Goal: Transaction & Acquisition: Purchase product/service

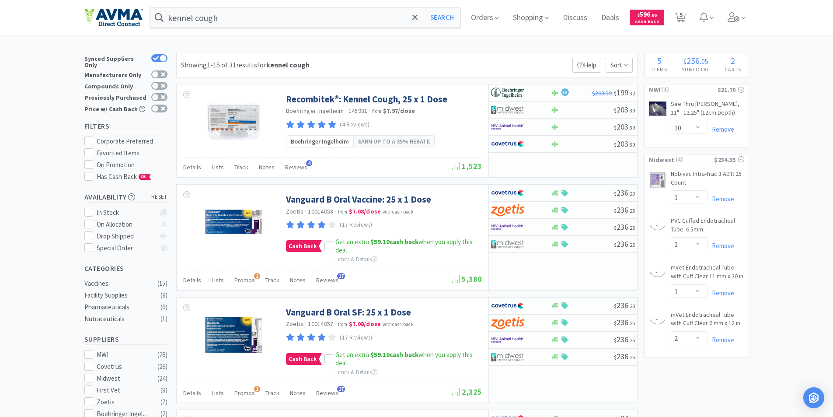
select select "10"
select select "1"
select select "2"
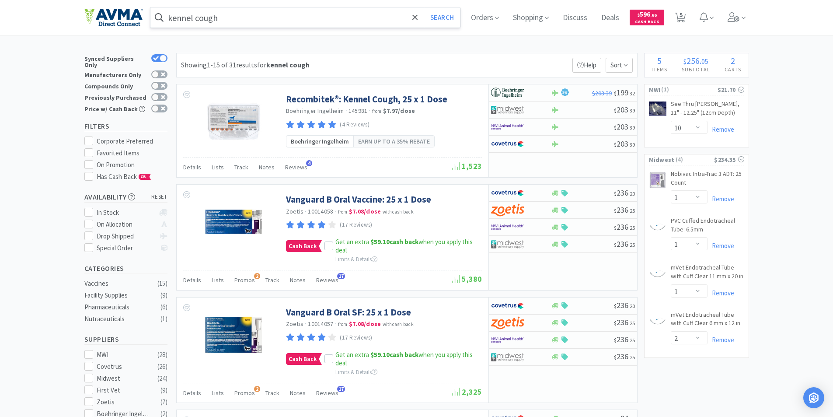
click at [229, 17] on input "kennel cough" at bounding box center [305, 17] width 310 height 20
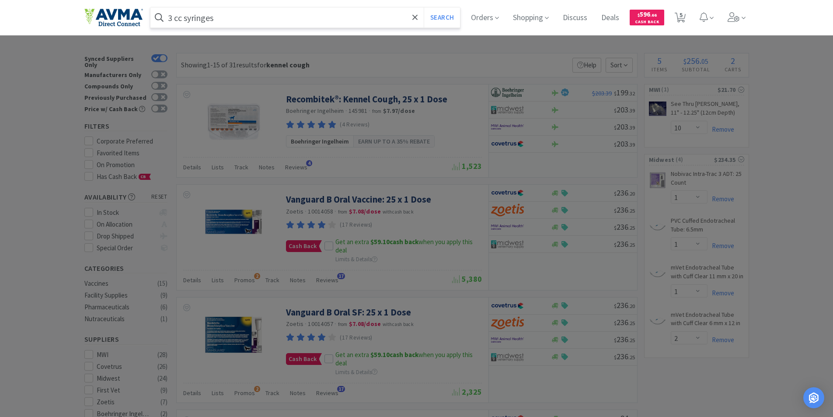
type input "3 cc syringes"
click at [424, 7] on button "Search" at bounding box center [442, 17] width 36 height 20
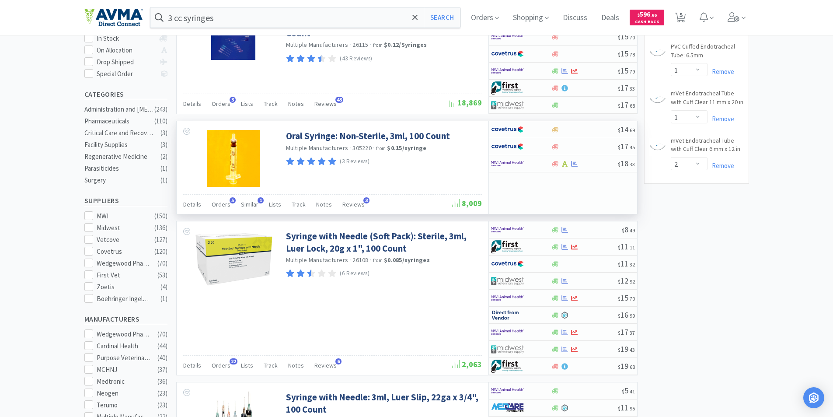
scroll to position [175, 0]
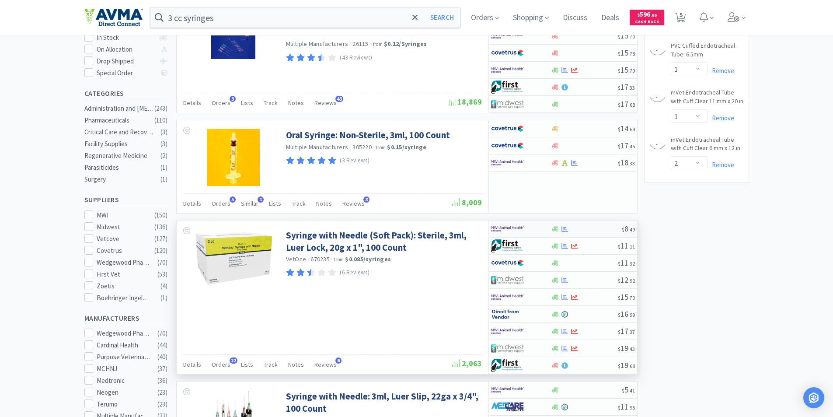
click at [501, 227] on img at bounding box center [507, 228] width 33 height 13
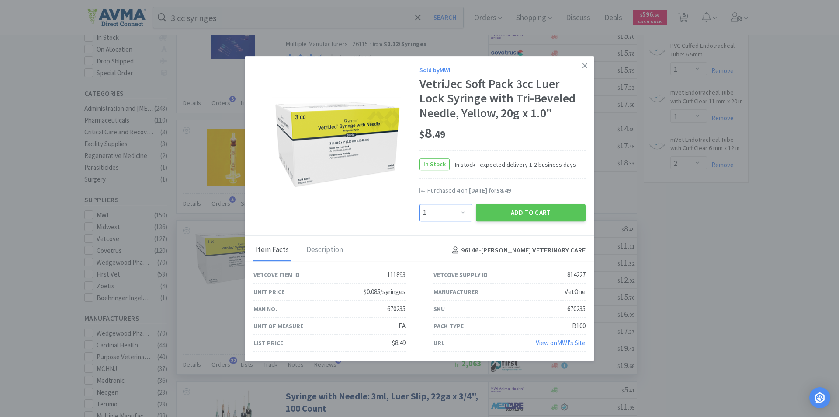
click at [463, 212] on select "Enter Quantity 1 2 3 4 5 6 7 8 9 10 11 12 13 14 15 16 17 18 19 20 Enter Quantity" at bounding box center [446, 212] width 53 height 17
select select "4"
click at [420, 204] on select "Enter Quantity 1 2 3 4 5 6 7 8 9 10 11 12 13 14 15 16 17 18 19 20 Enter Quantity" at bounding box center [446, 212] width 53 height 17
click at [511, 212] on button "Add to Cart" at bounding box center [531, 212] width 110 height 17
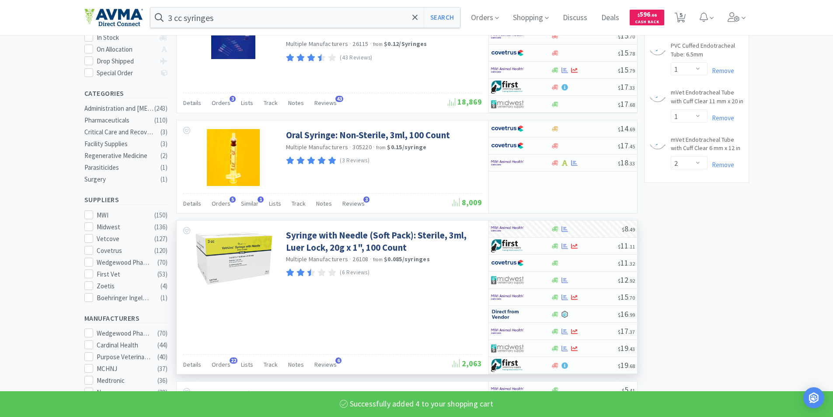
select select "4"
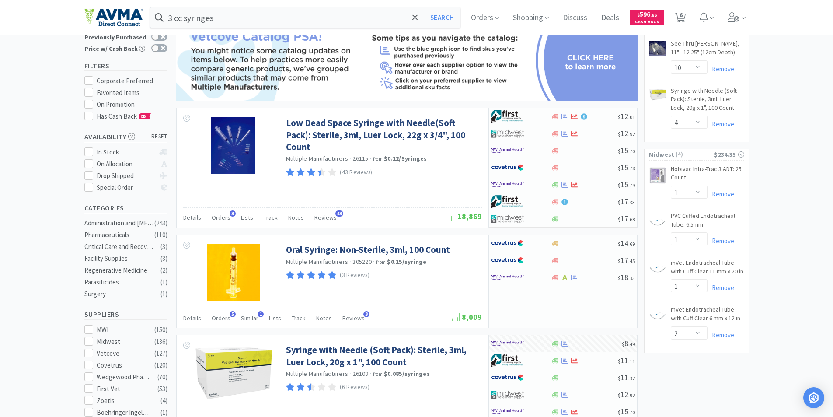
scroll to position [0, 0]
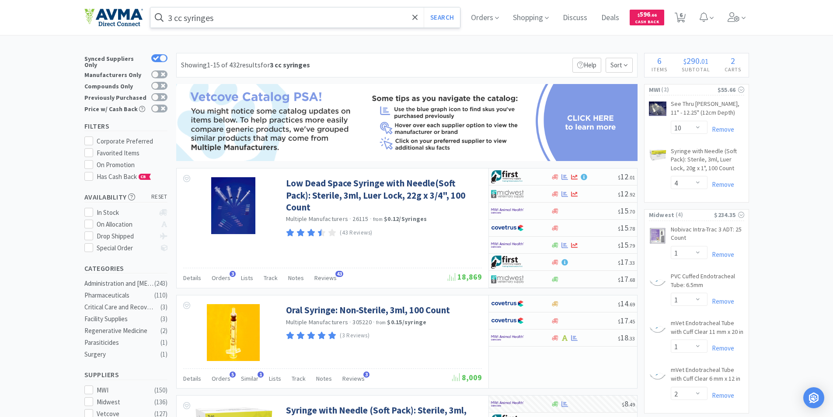
click at [250, 26] on input "3 cc syringes" at bounding box center [305, 17] width 310 height 20
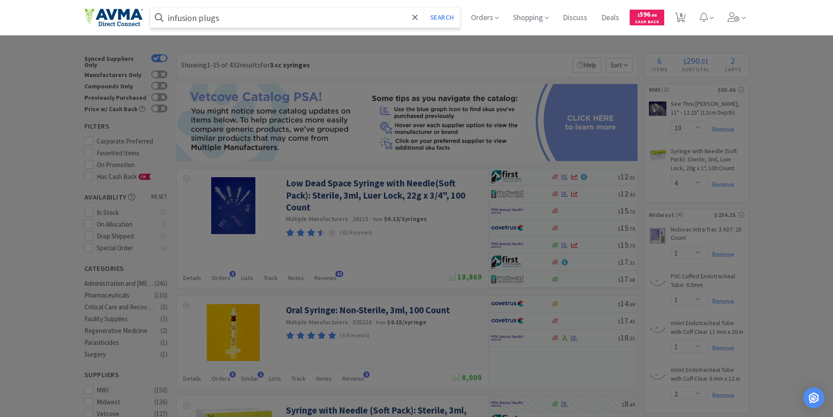
type input "infusion plugs"
click at [424, 7] on button "Search" at bounding box center [442, 17] width 36 height 20
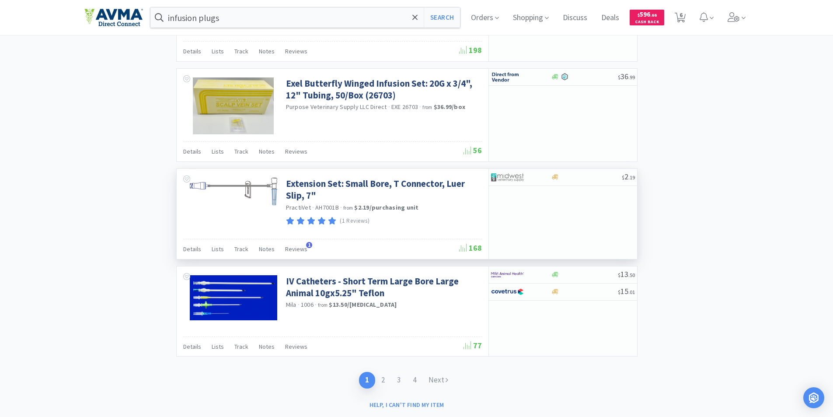
scroll to position [1228, 0]
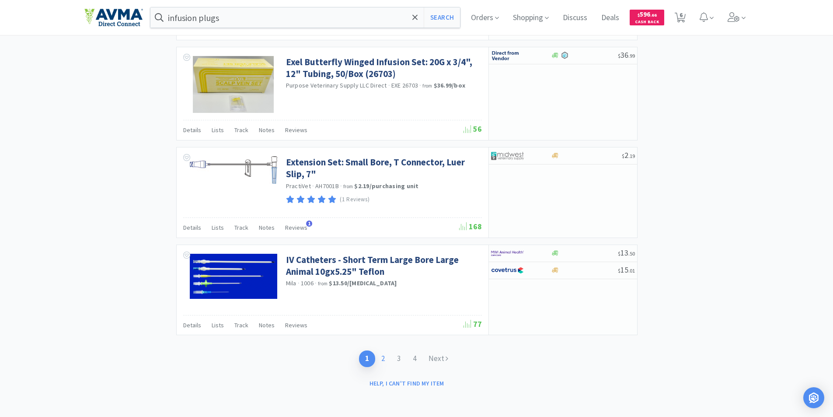
click at [382, 357] on link "2" at bounding box center [383, 358] width 16 height 16
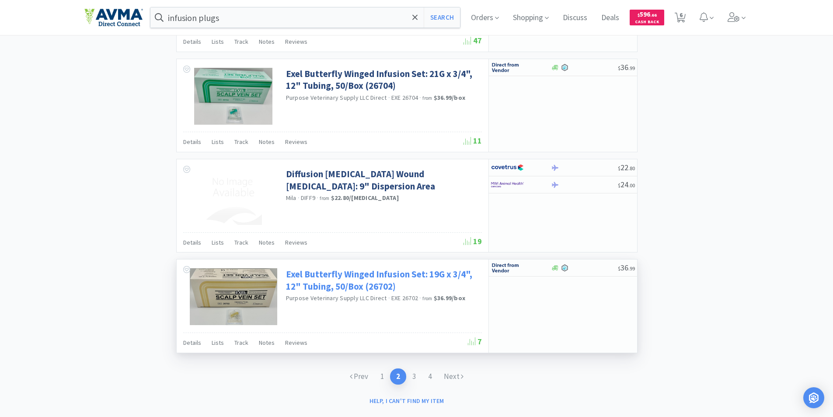
scroll to position [1237, 0]
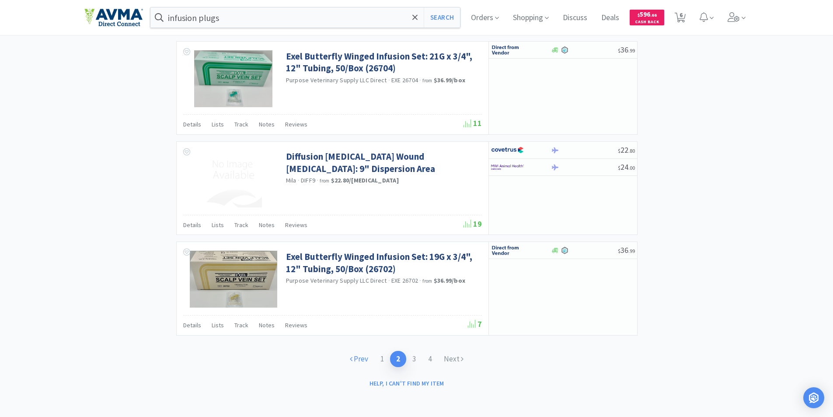
click at [362, 358] on link "Prev" at bounding box center [359, 359] width 31 height 16
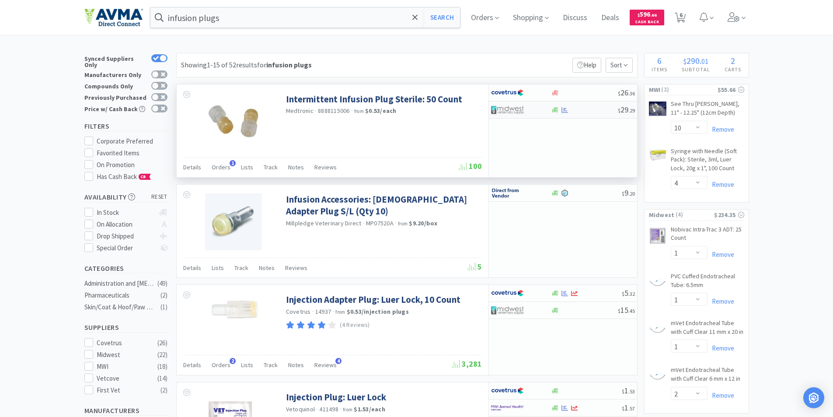
click at [503, 110] on img at bounding box center [507, 109] width 33 height 13
select select "1"
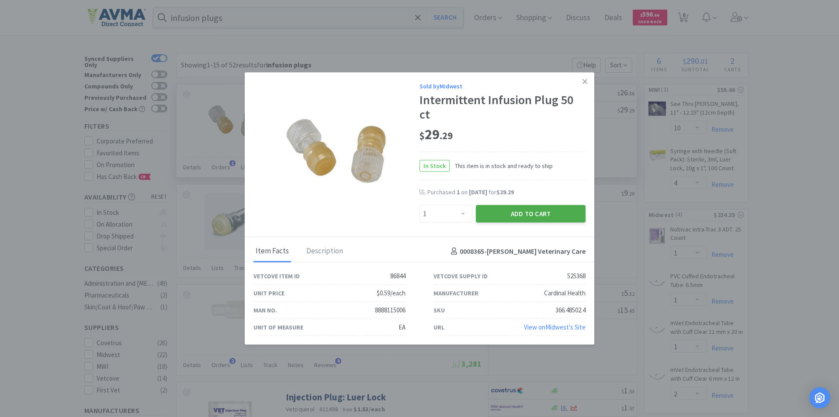
click at [513, 205] on button "Add to Cart" at bounding box center [531, 213] width 110 height 17
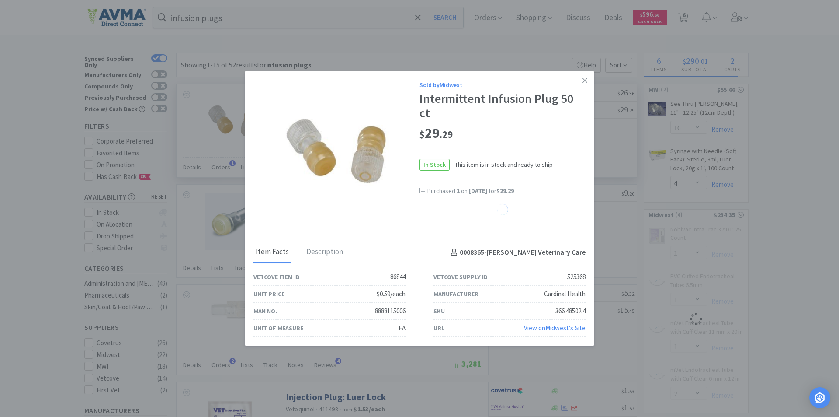
select select "1"
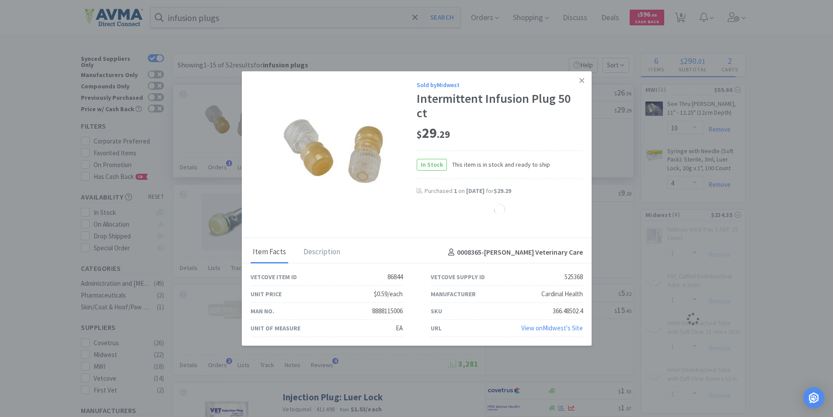
select select "2"
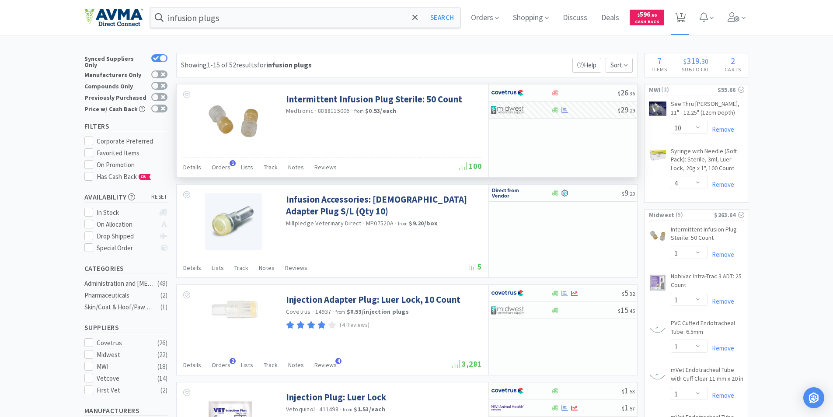
click at [682, 14] on span "7" at bounding box center [680, 14] width 3 height 35
select select "10"
select select "4"
select select "1"
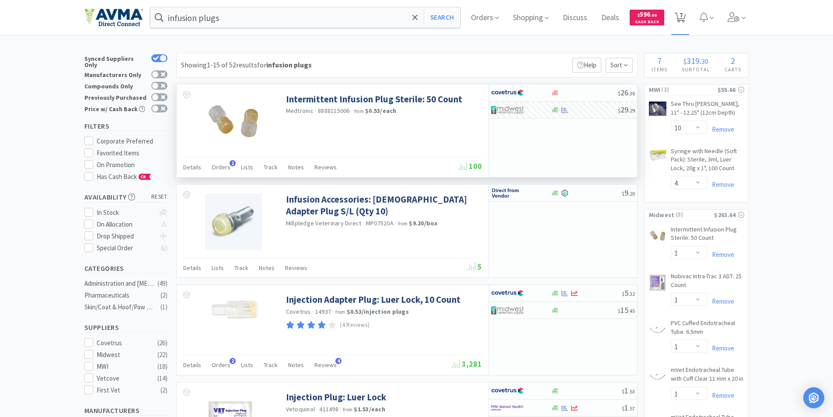
select select "1"
select select "2"
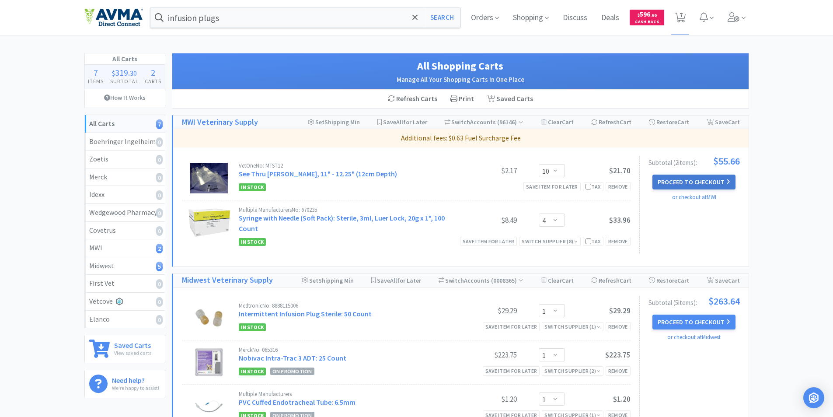
click at [689, 182] on button "Proceed to Checkout" at bounding box center [693, 181] width 83 height 15
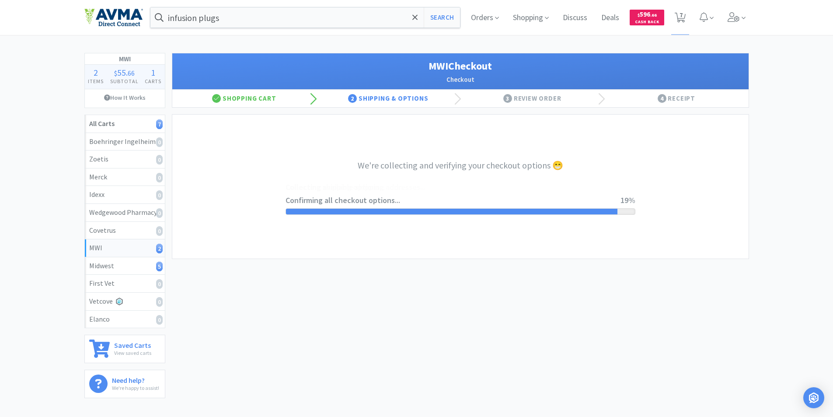
select select "STD_"
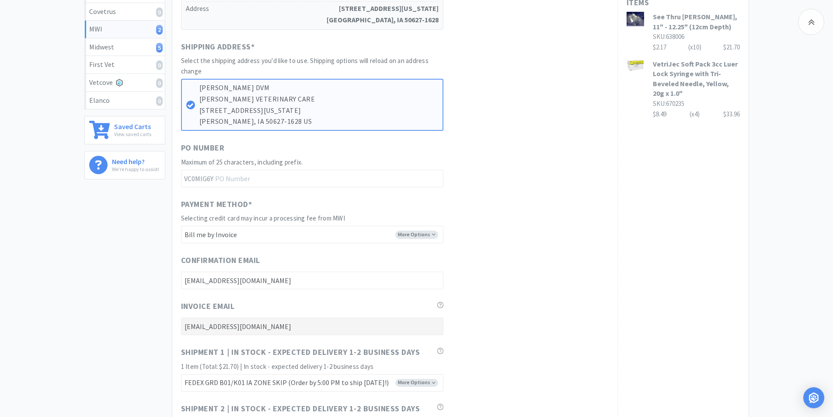
scroll to position [393, 0]
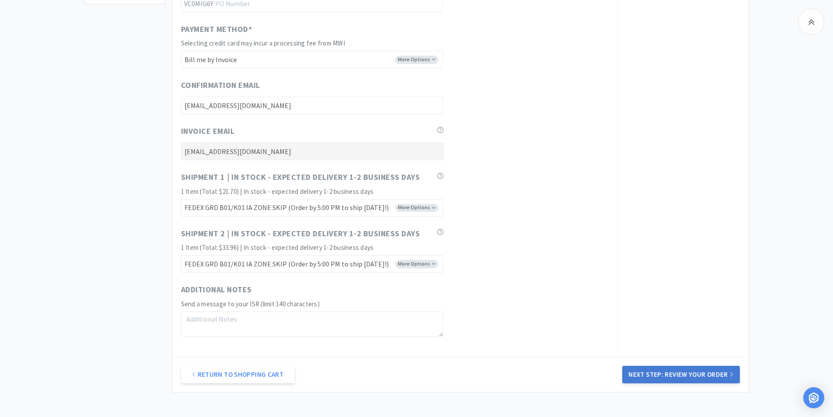
click at [660, 375] on button "Next Step: Review Your Order" at bounding box center [680, 373] width 117 height 17
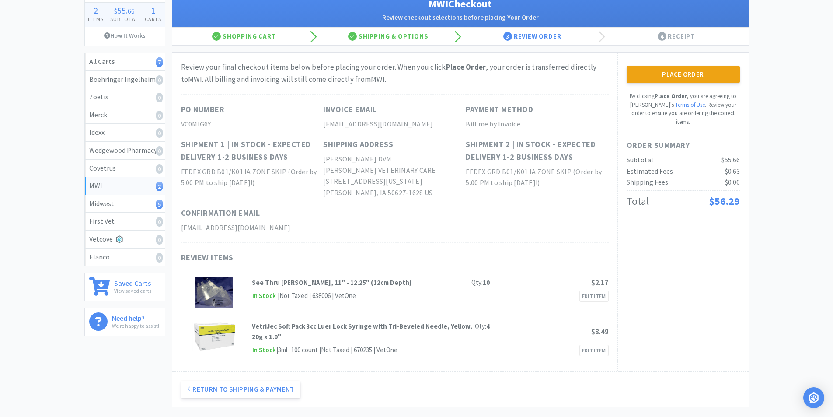
scroll to position [0, 0]
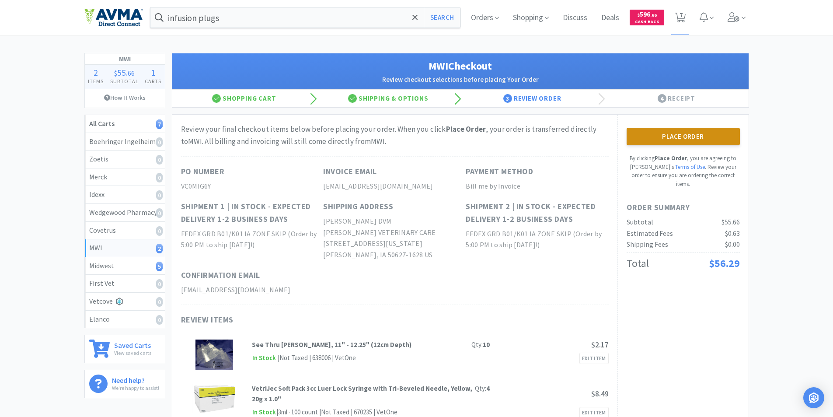
click at [661, 136] on button "Place Order" at bounding box center [682, 136] width 113 height 17
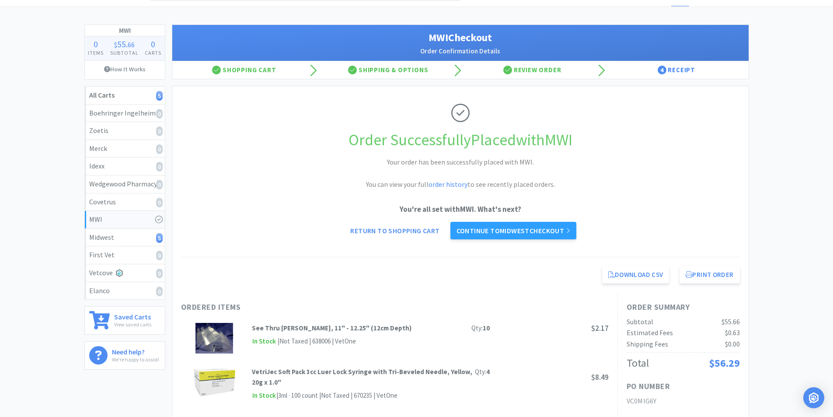
scroll to position [44, 0]
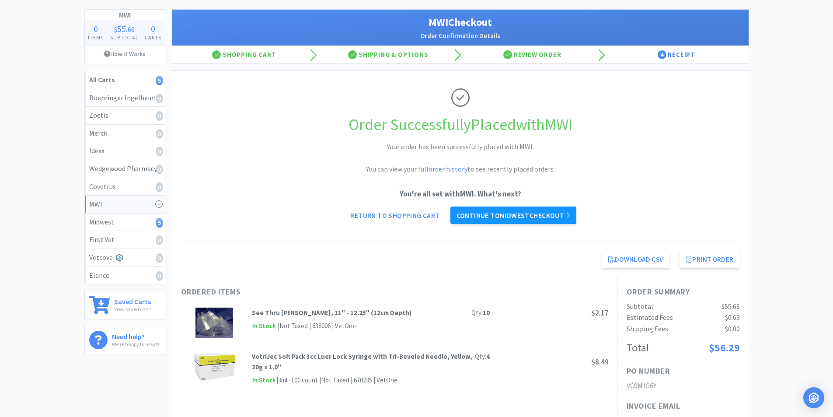
click at [503, 215] on link "Continue to Midwest checkout" at bounding box center [513, 214] width 126 height 17
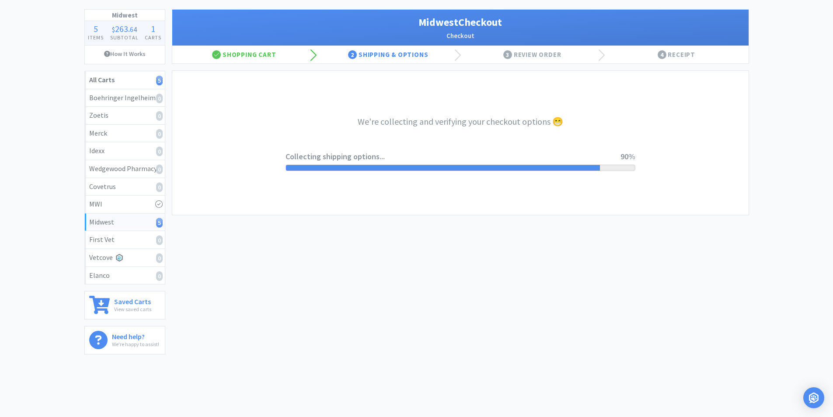
select select "0"
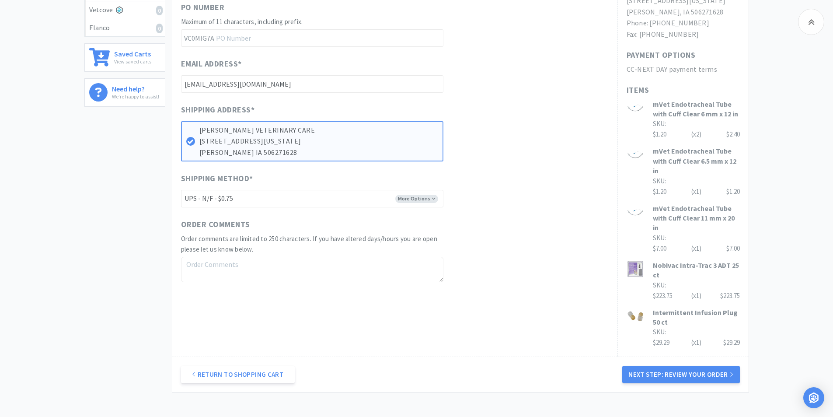
scroll to position [356, 0]
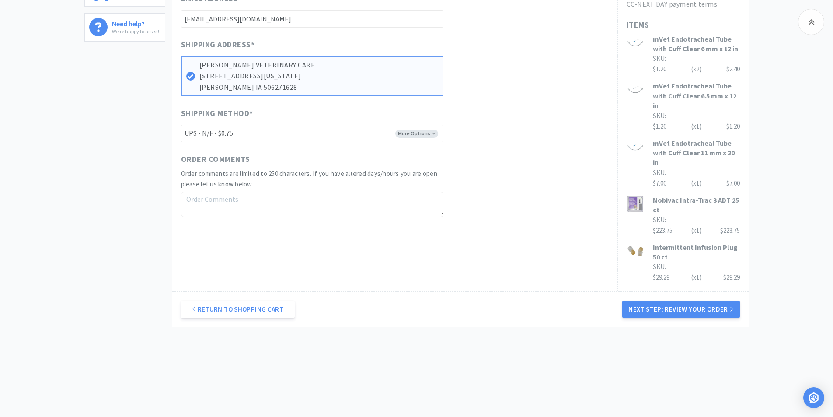
click at [672, 309] on button "Next Step: Review Your Order" at bounding box center [680, 308] width 117 height 17
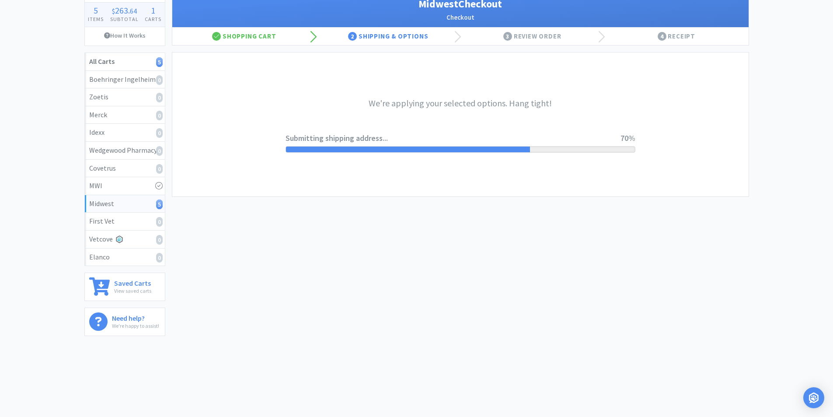
scroll to position [0, 0]
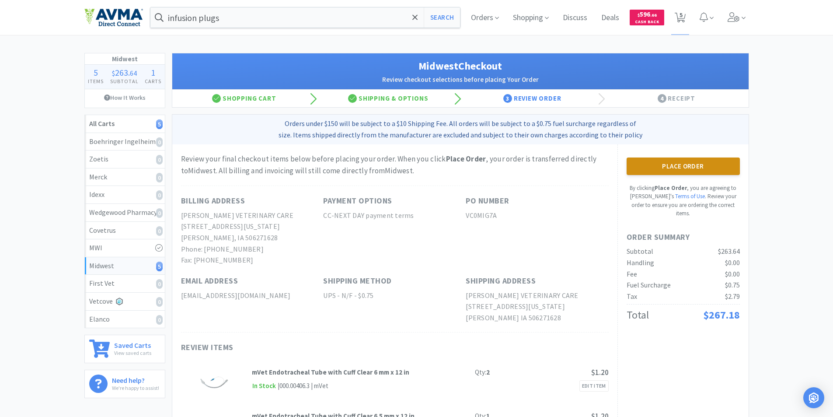
click at [677, 164] on button "Place Order" at bounding box center [682, 165] width 113 height 17
